Goal: Use online tool/utility

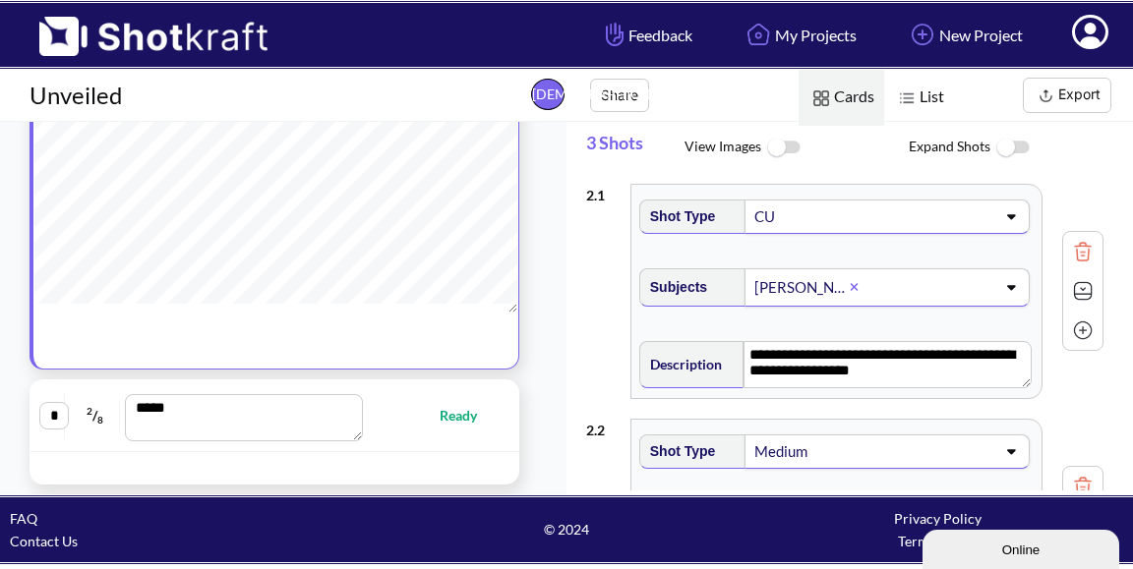
scroll to position [195, 0]
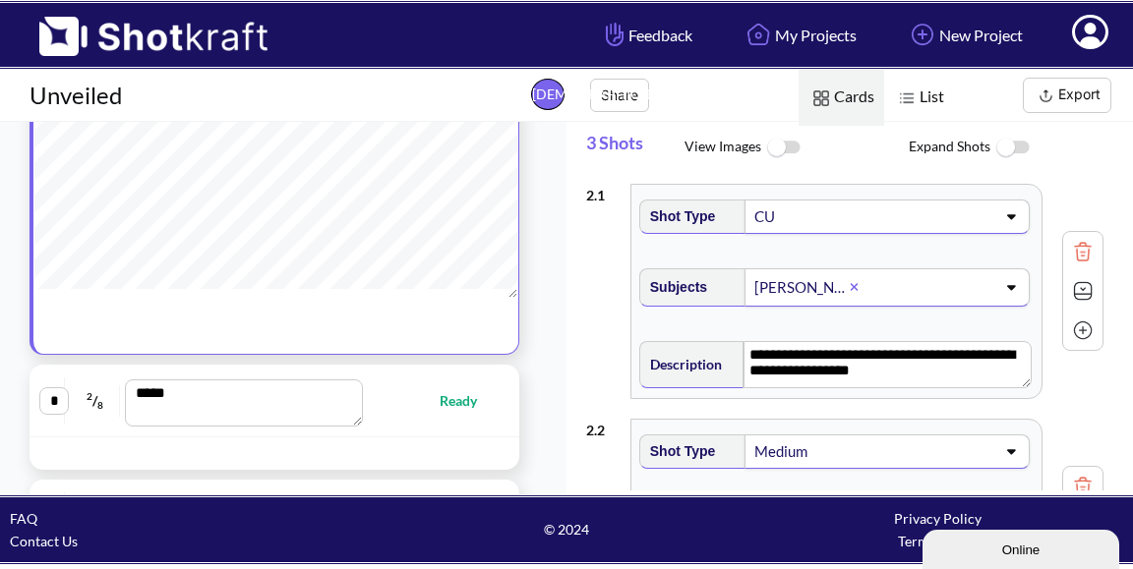
click at [446, 404] on span "Ready" at bounding box center [468, 400] width 57 height 23
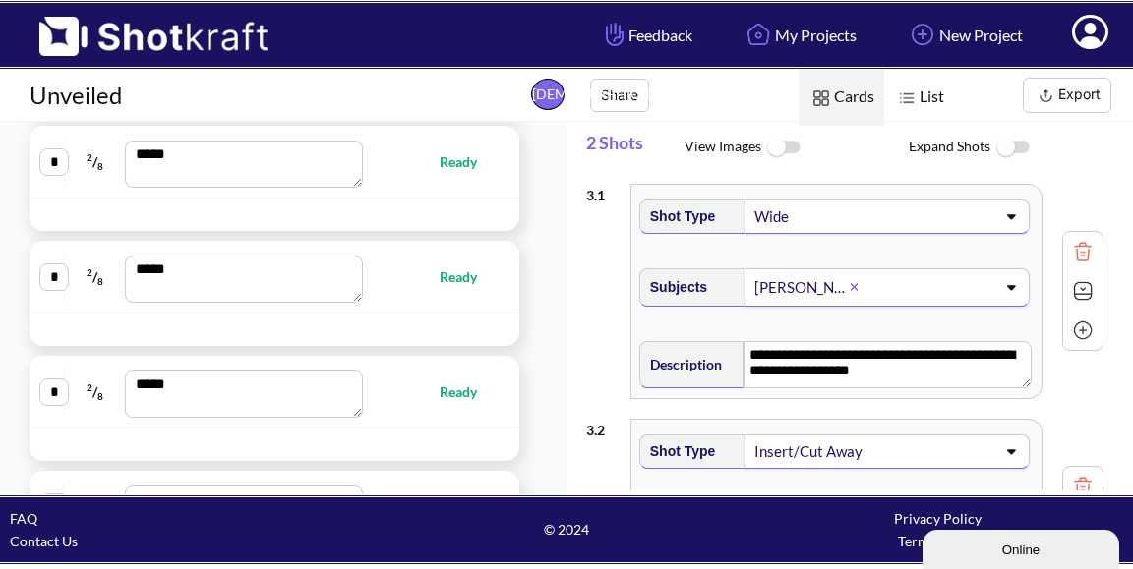
scroll to position [510, 0]
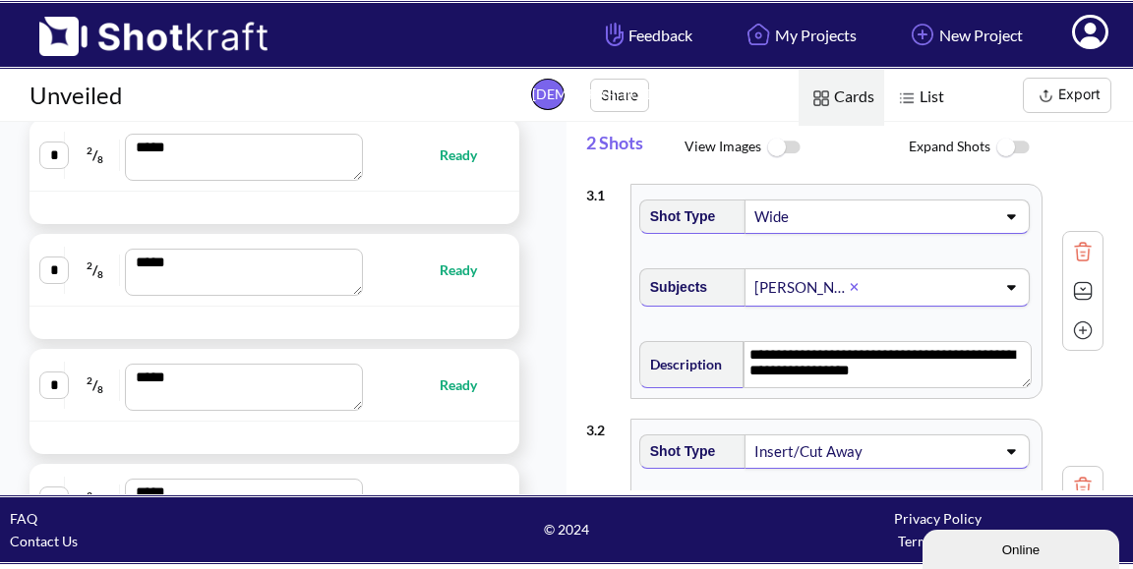
click at [447, 166] on span "Ready" at bounding box center [468, 155] width 57 height 23
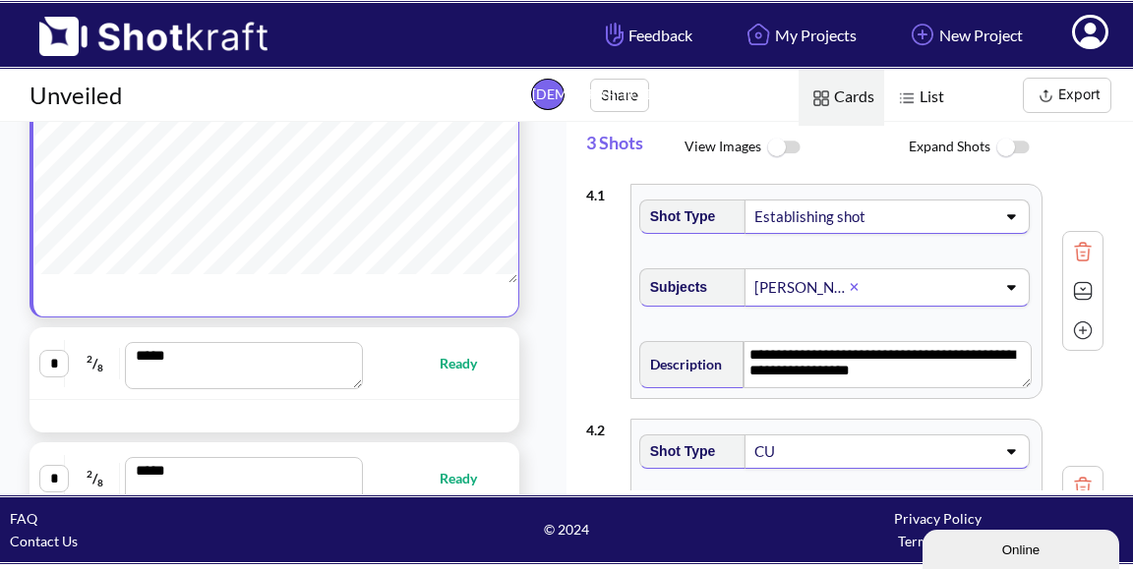
scroll to position [415, 0]
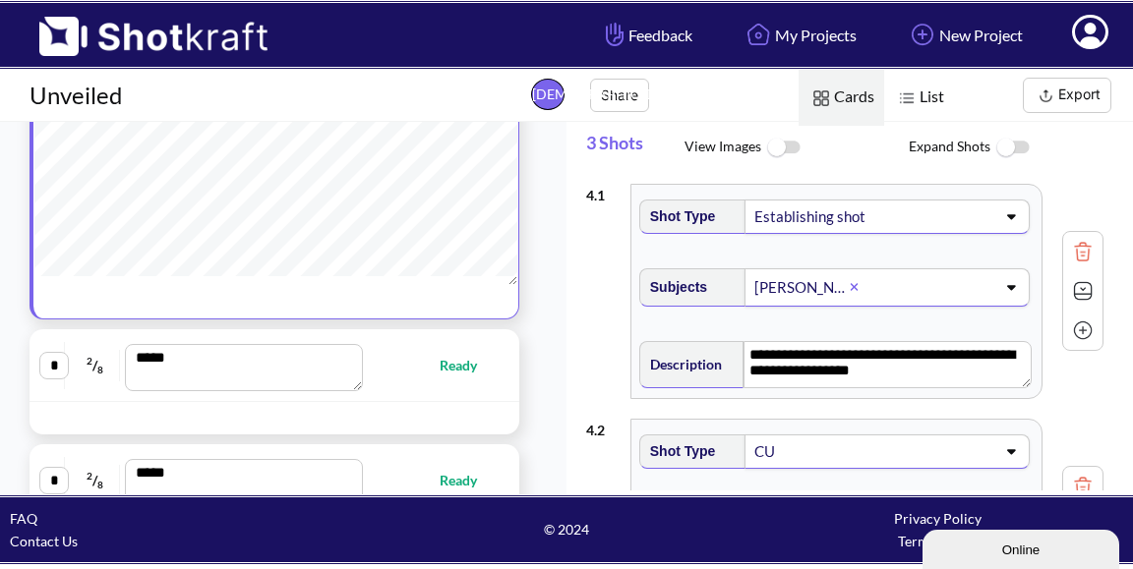
click at [447, 377] on span "Ready" at bounding box center [468, 365] width 57 height 23
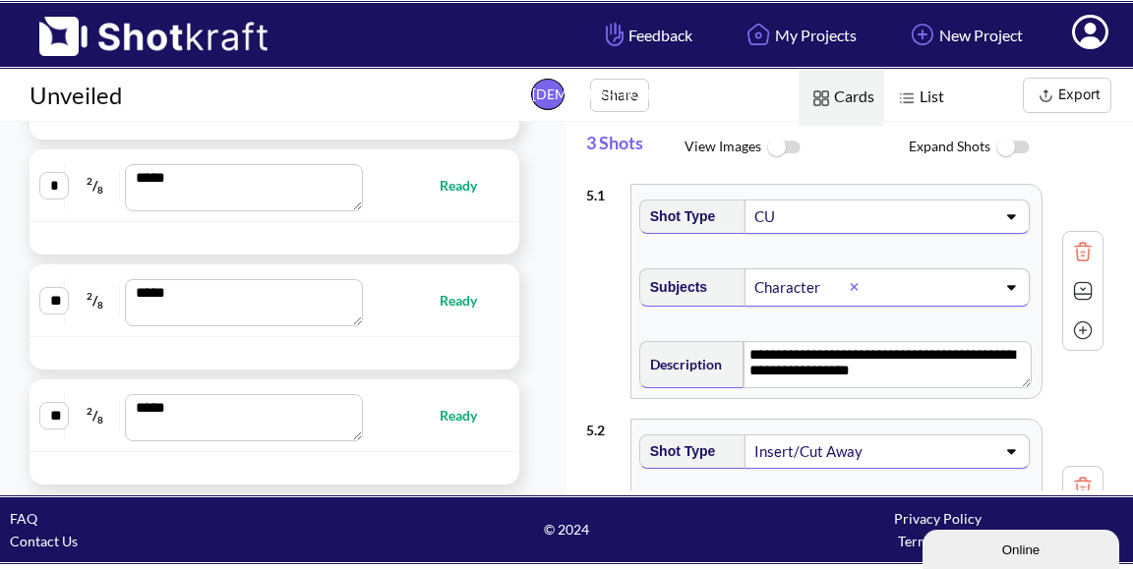
scroll to position [1, 0]
click at [440, 306] on span "Ready" at bounding box center [468, 300] width 57 height 23
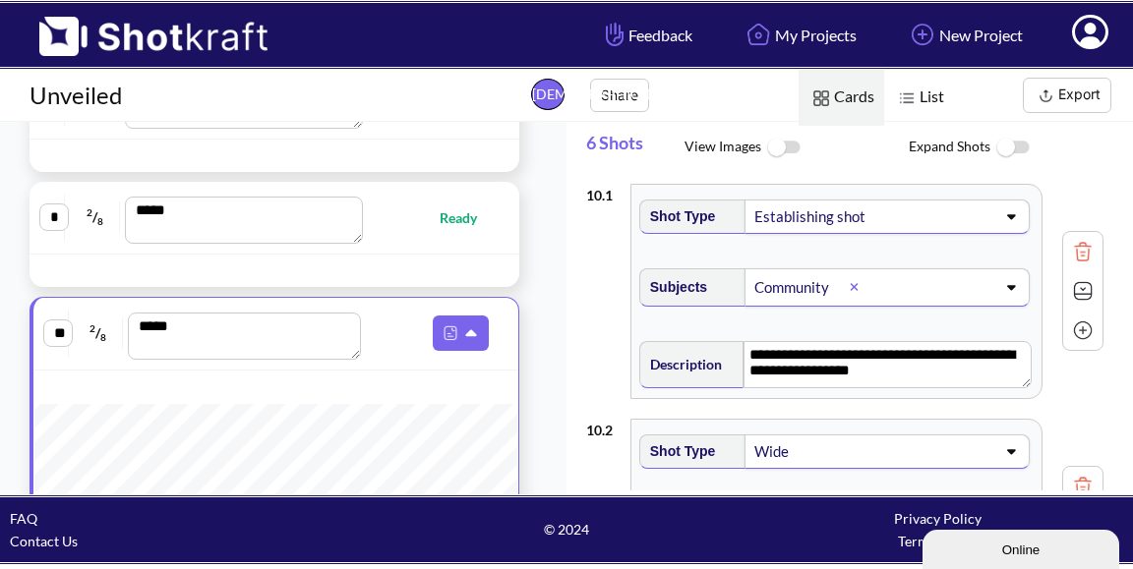
scroll to position [809, 0]
click at [442, 224] on span "Ready" at bounding box center [468, 219] width 57 height 23
type textarea "**********"
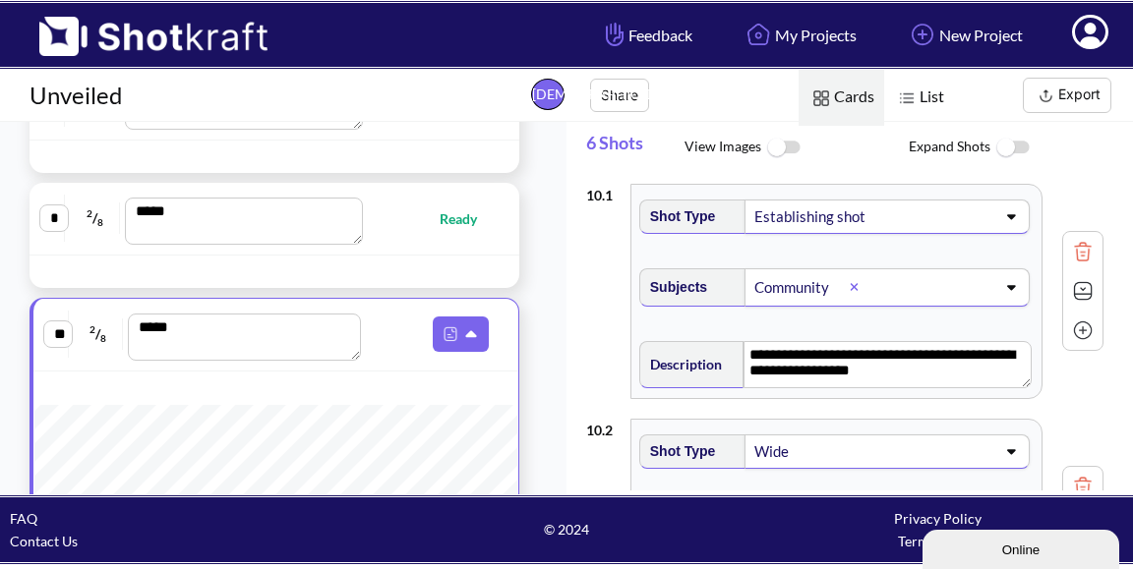
type textarea "**********"
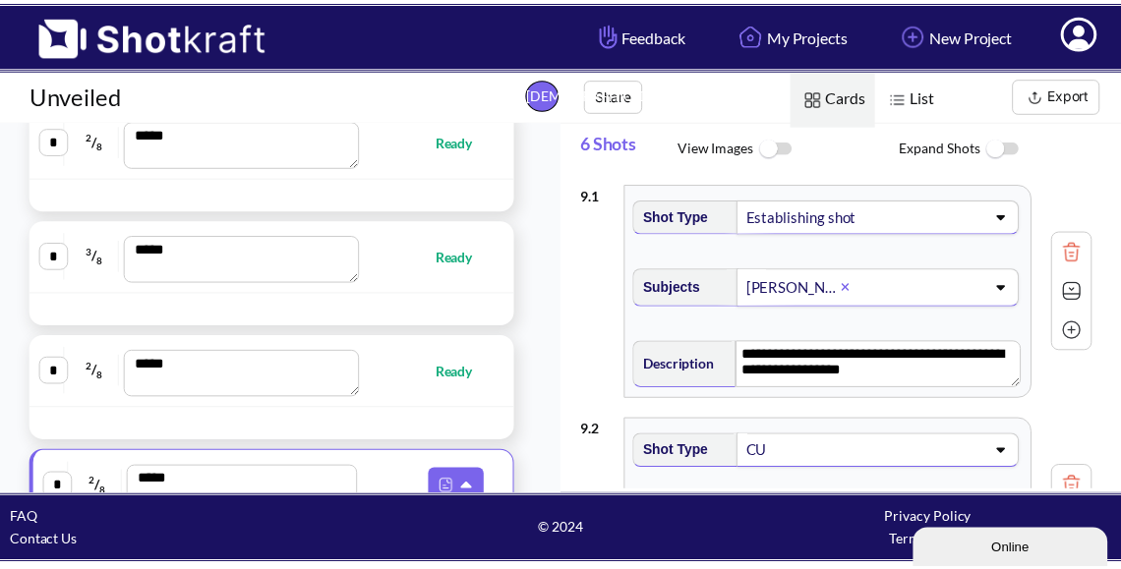
scroll to position [547, 0]
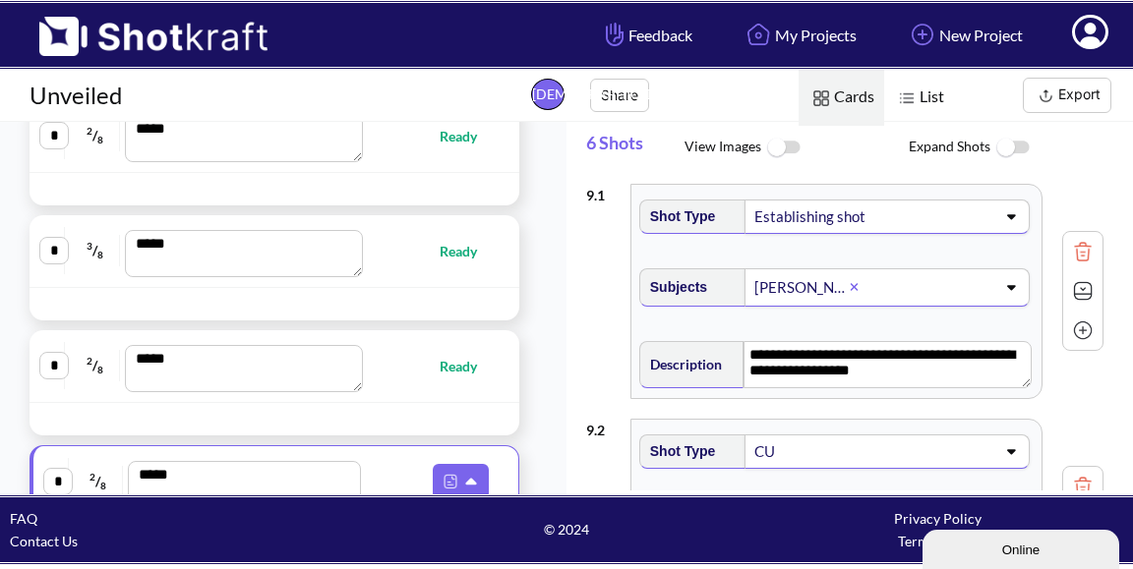
click at [443, 361] on span "Ready" at bounding box center [468, 366] width 57 height 23
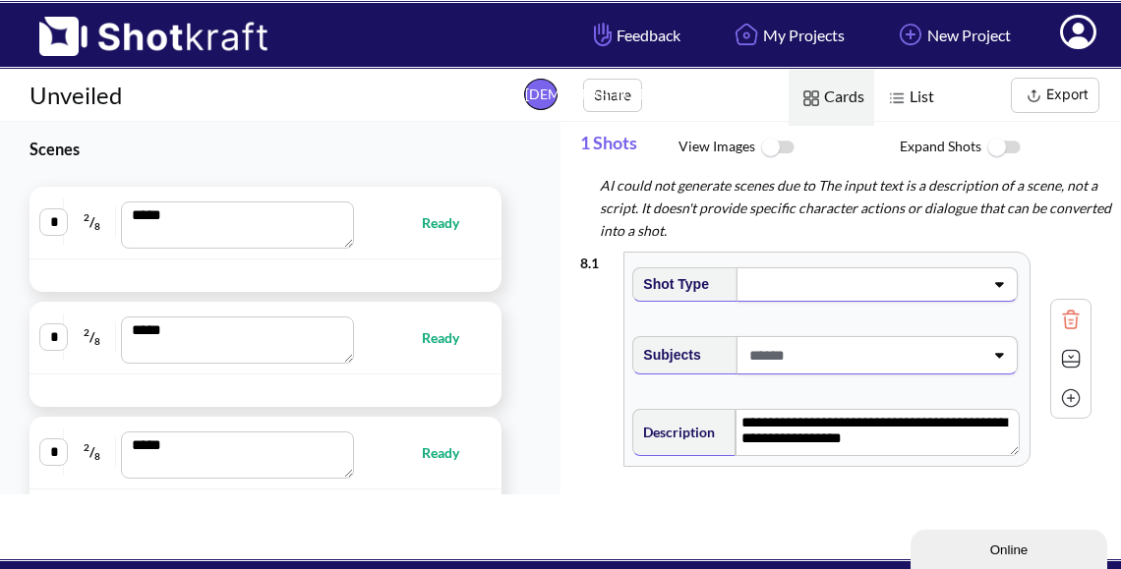
scroll to position [0, 0]
click at [432, 223] on span "Ready" at bounding box center [450, 222] width 57 height 23
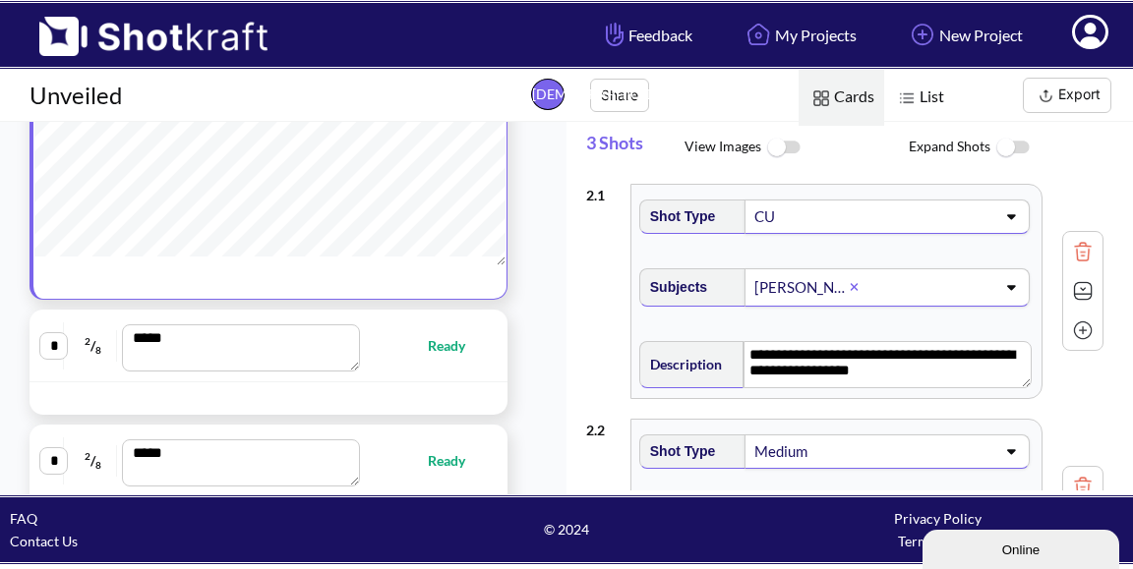
click at [448, 357] on span "Ready" at bounding box center [456, 345] width 57 height 23
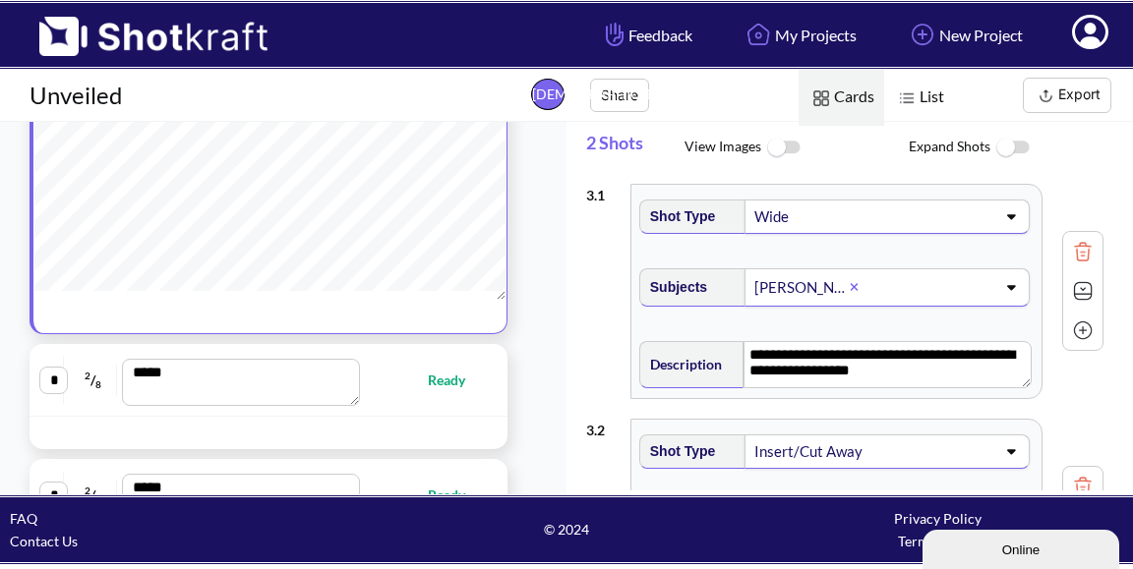
scroll to position [295, 0]
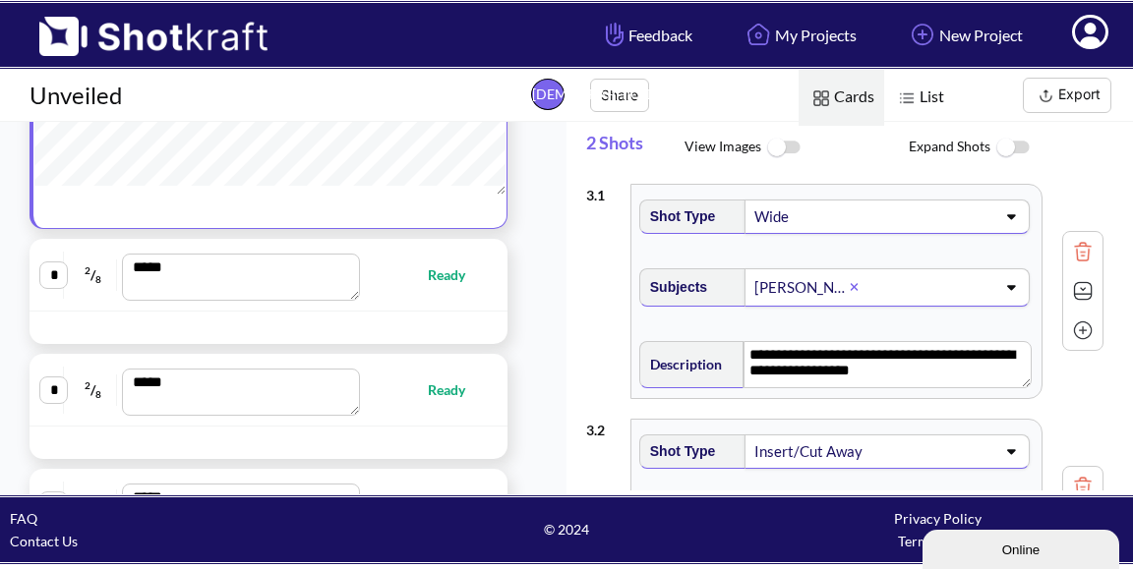
click at [456, 286] on span "Ready" at bounding box center [456, 275] width 57 height 23
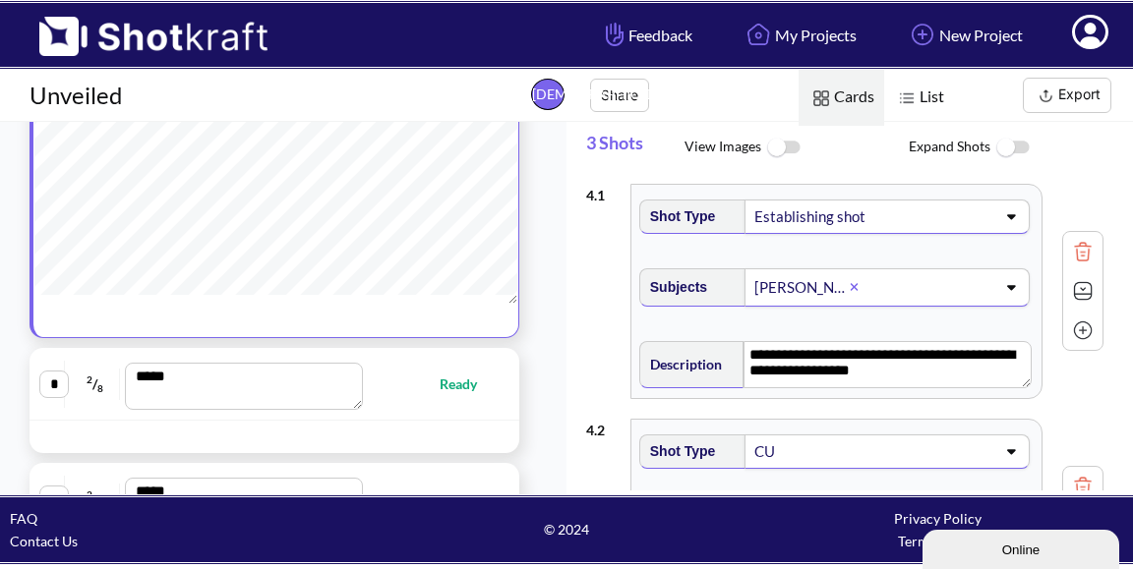
scroll to position [601, 0]
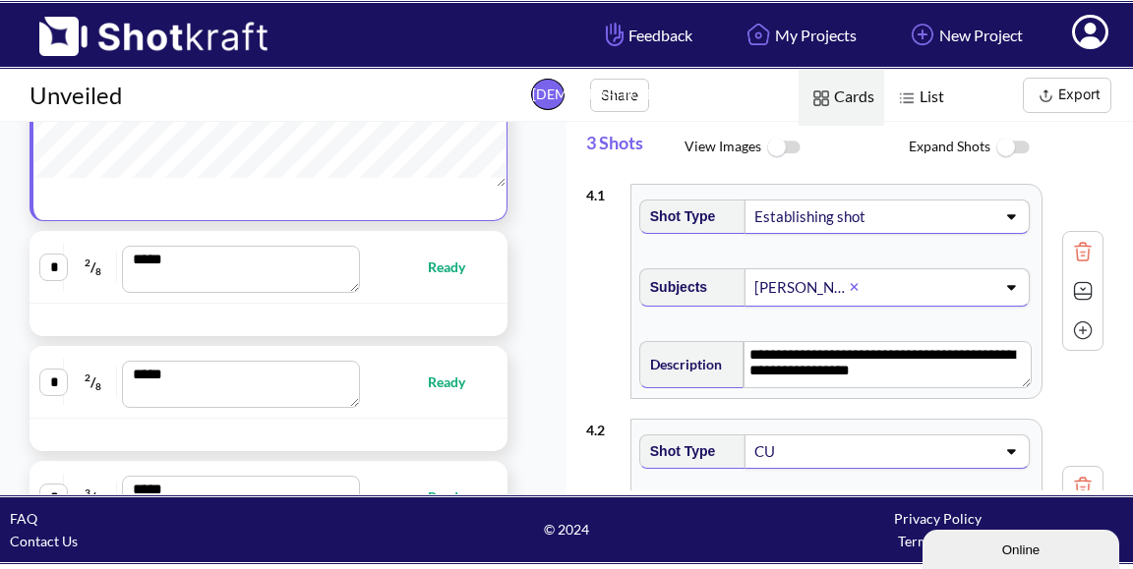
click at [460, 278] on span "Ready" at bounding box center [456, 267] width 57 height 23
type textarea "**********"
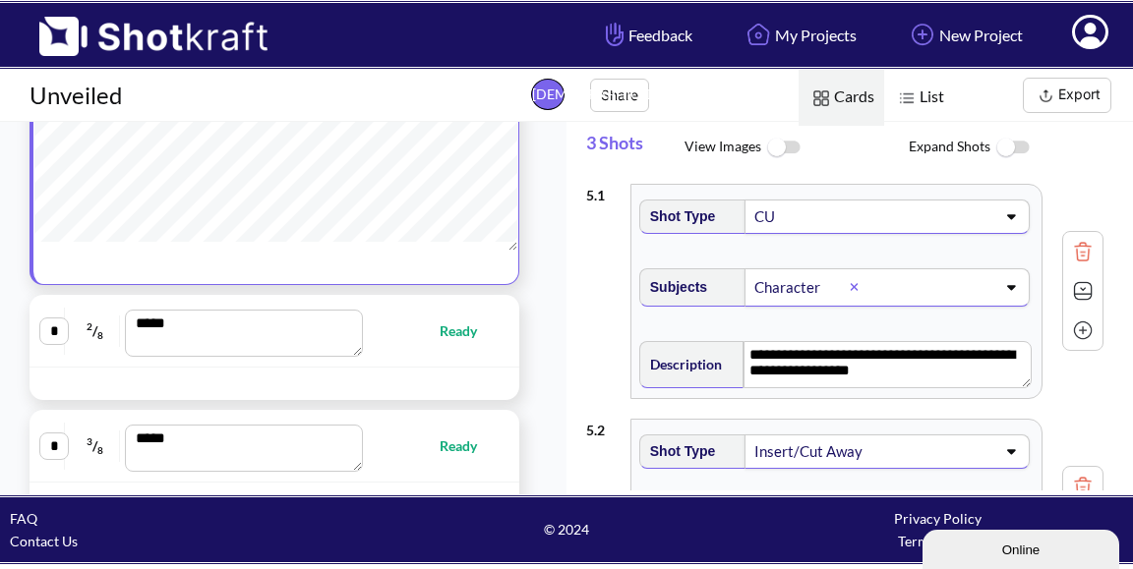
click at [450, 342] on span "Ready" at bounding box center [468, 331] width 57 height 23
type textarea "**********"
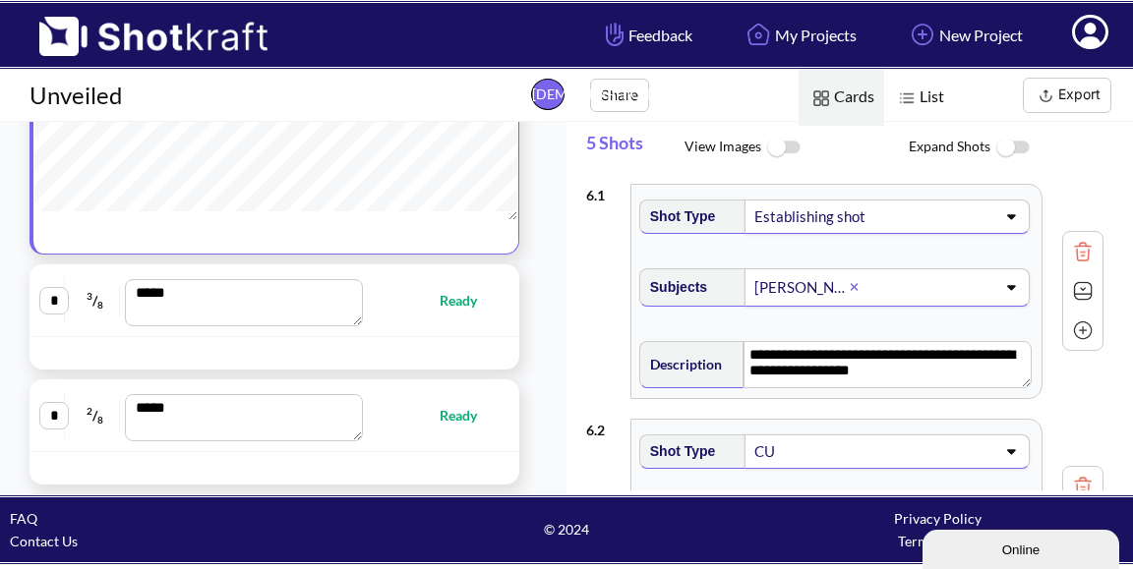
click at [446, 327] on div "* 3 / 8 *** Ready" at bounding box center [274, 300] width 470 height 52
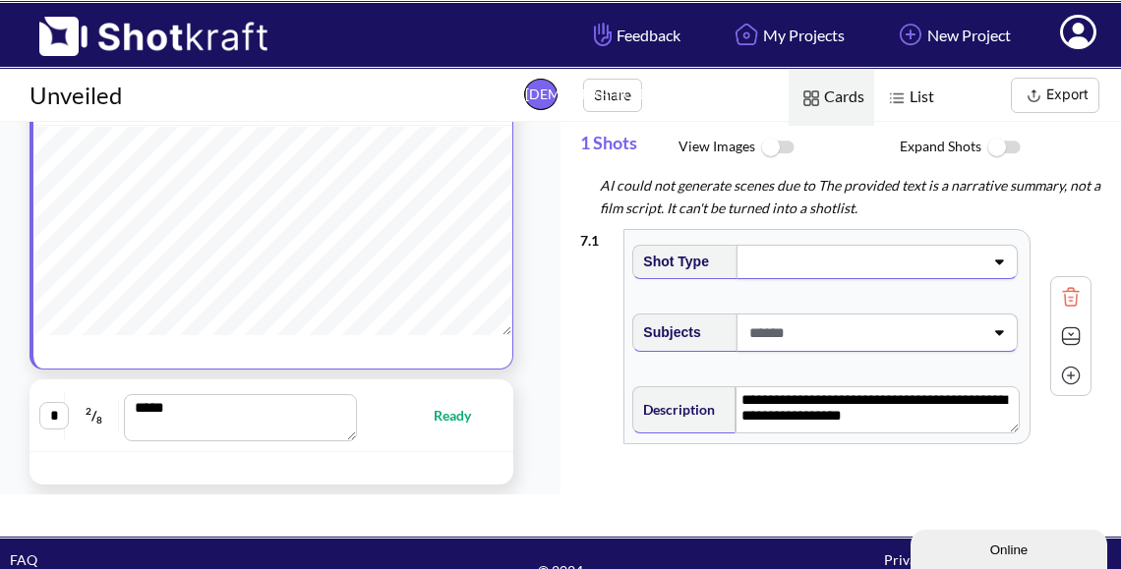
scroll to position [828, 0]
